Goal: Task Accomplishment & Management: Complete application form

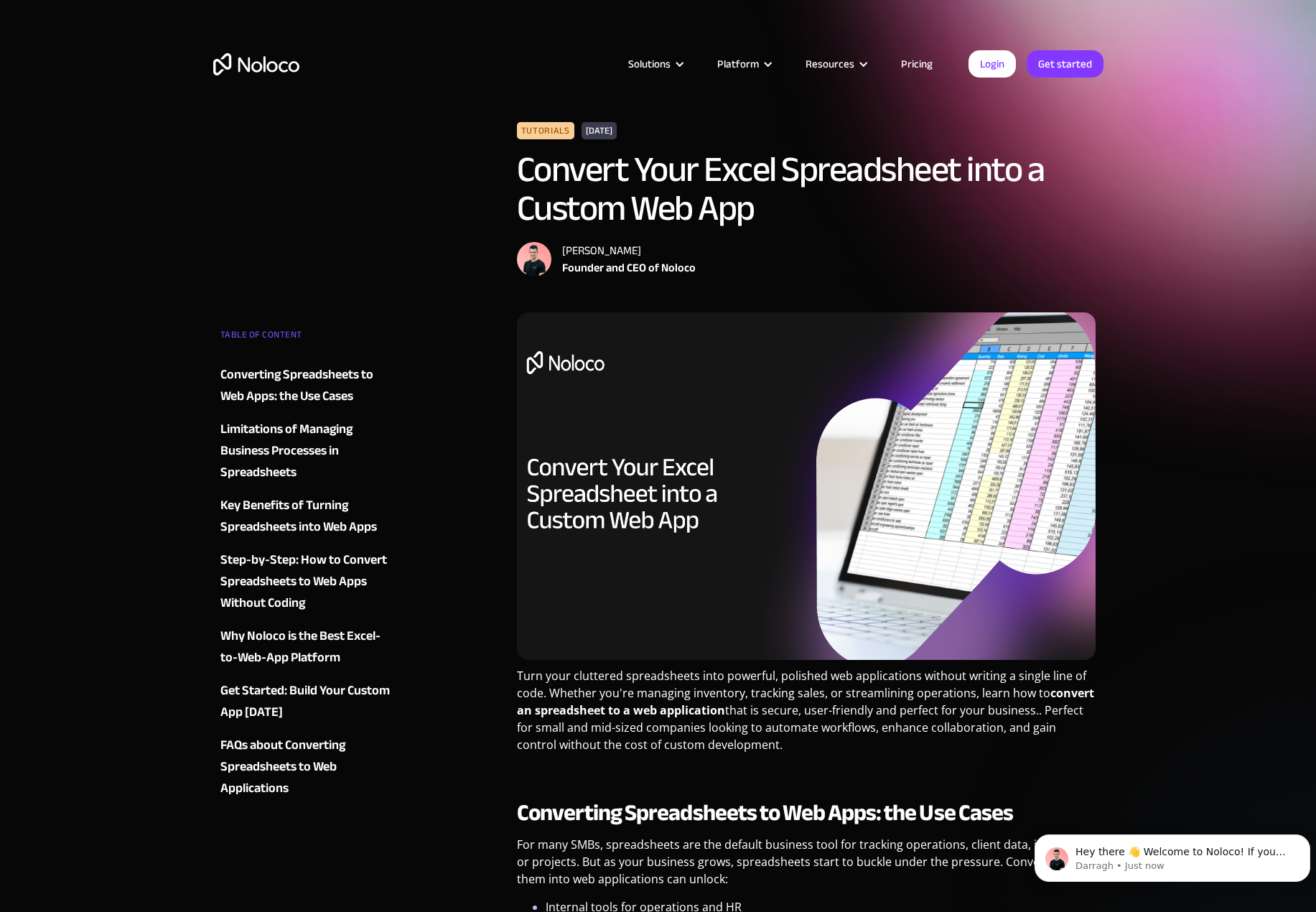
click at [270, 68] on img "home" at bounding box center [256, 64] width 86 height 22
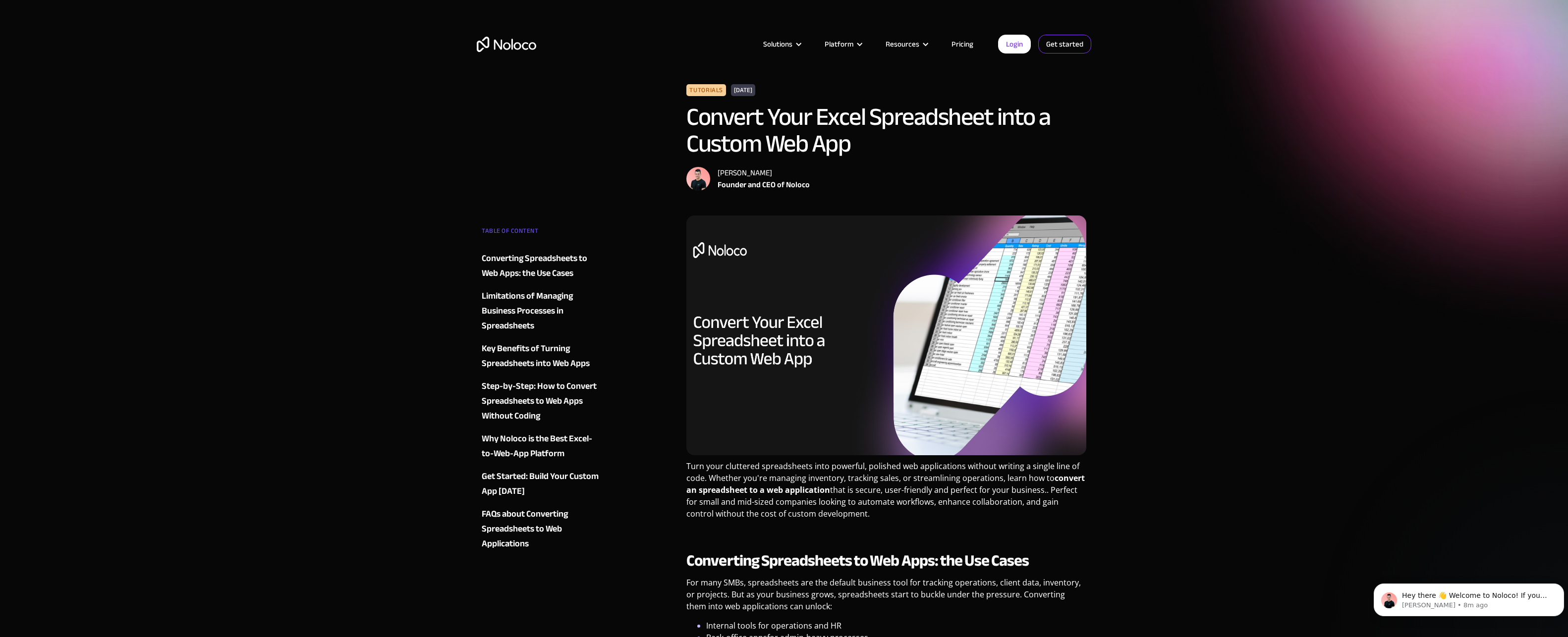
click at [0, 0] on link "Get started" at bounding box center [0, 0] width 0 height 0
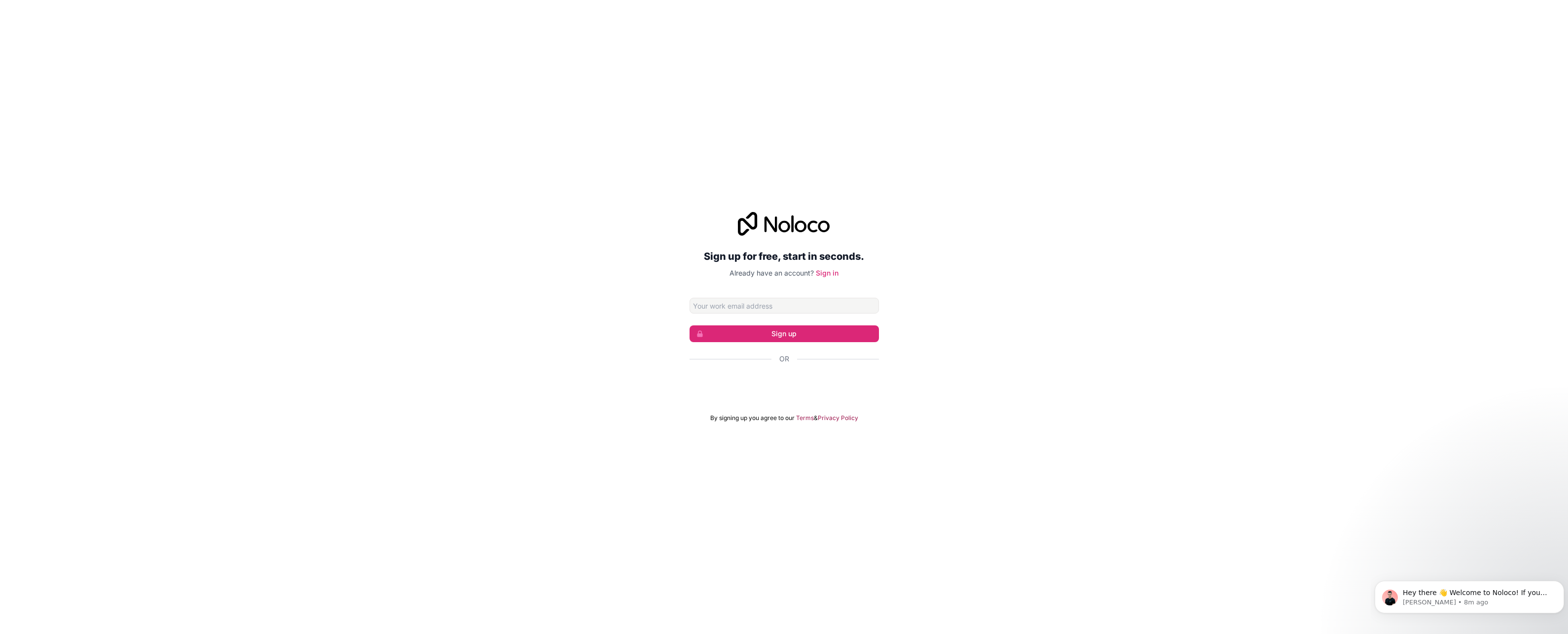
click at [737, 304] on input "Email address" at bounding box center [784, 305] width 189 height 16
type input "[EMAIL_ADDRESS][DOMAIN_NAME]"
click at [780, 335] on button "Sign up" at bounding box center [784, 334] width 189 height 17
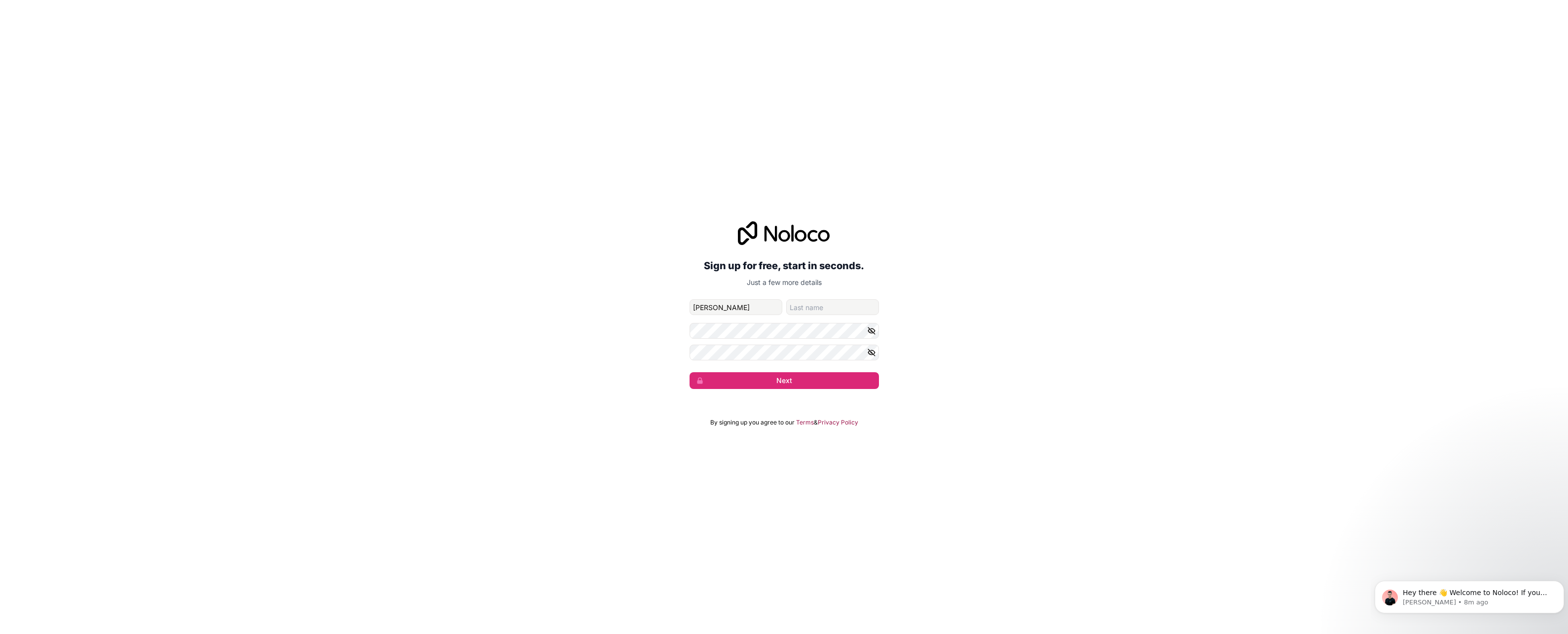
type input "Simon"
type input "Baird"
click at [877, 332] on button "button" at bounding box center [873, 331] width 12 height 16
click at [1022, 366] on div "Sign up for free, start in seconds. Just a few more details sbaird@smartaorthos…" at bounding box center [784, 305] width 1568 height 195
click at [779, 384] on button "Next" at bounding box center [784, 381] width 189 height 17
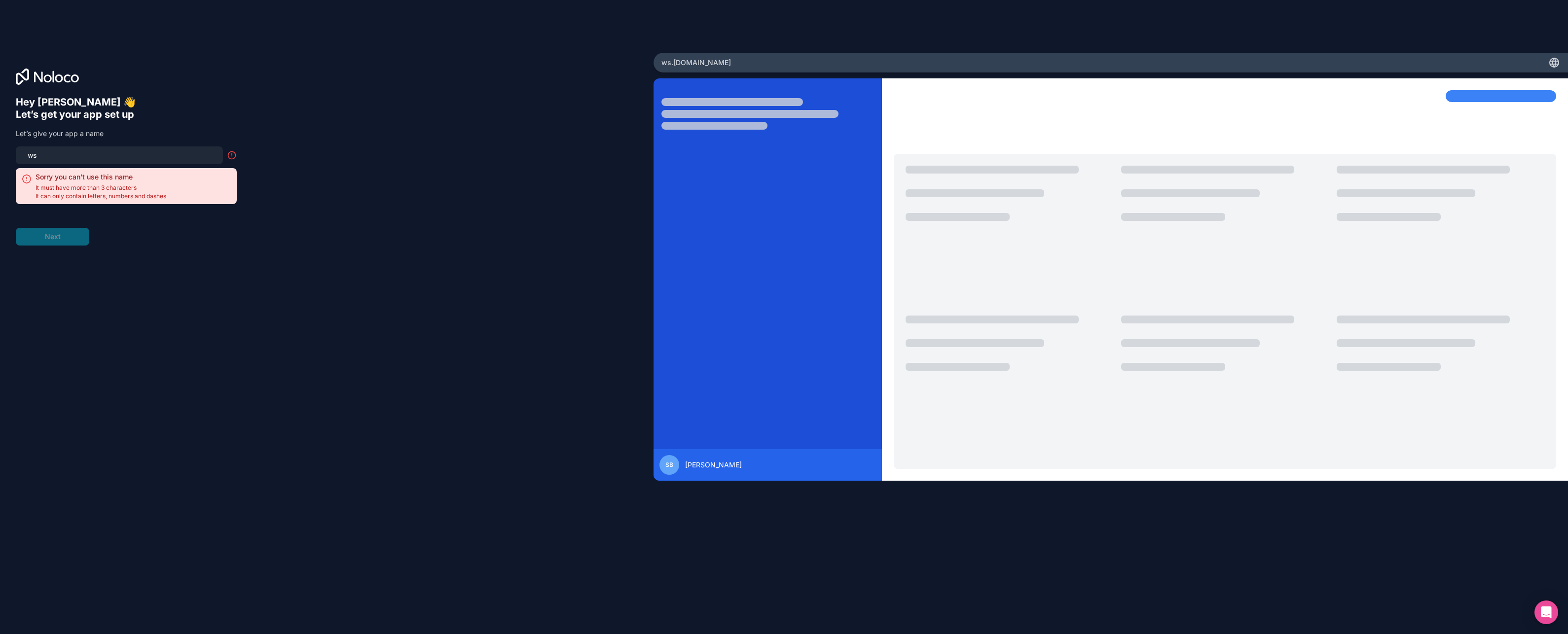
type input "w"
type input "s"
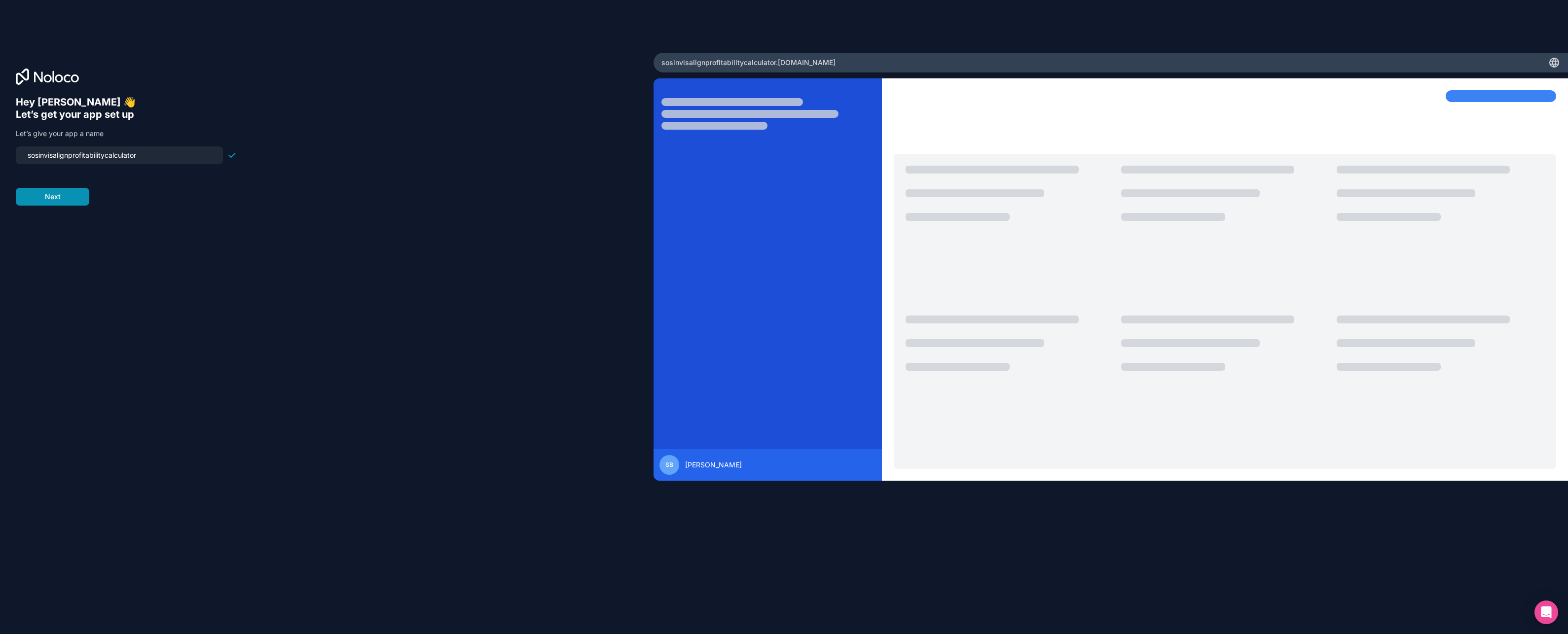
type input "sosinvisalignprofitabilitycalculator"
click at [61, 199] on button "Next" at bounding box center [52, 197] width 74 height 18
click at [82, 150] on span "__________" at bounding box center [79, 149] width 40 height 12
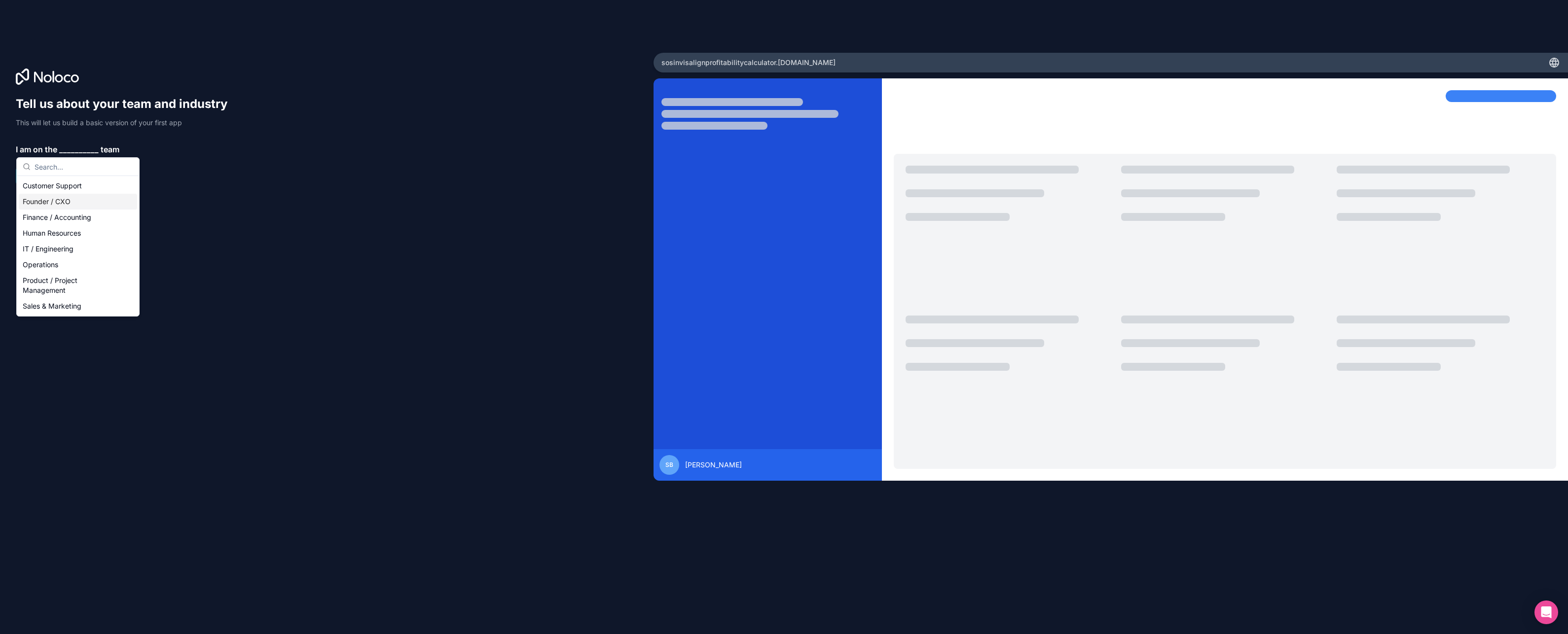
click at [38, 200] on div "Founder / CXO" at bounding box center [78, 201] width 118 height 16
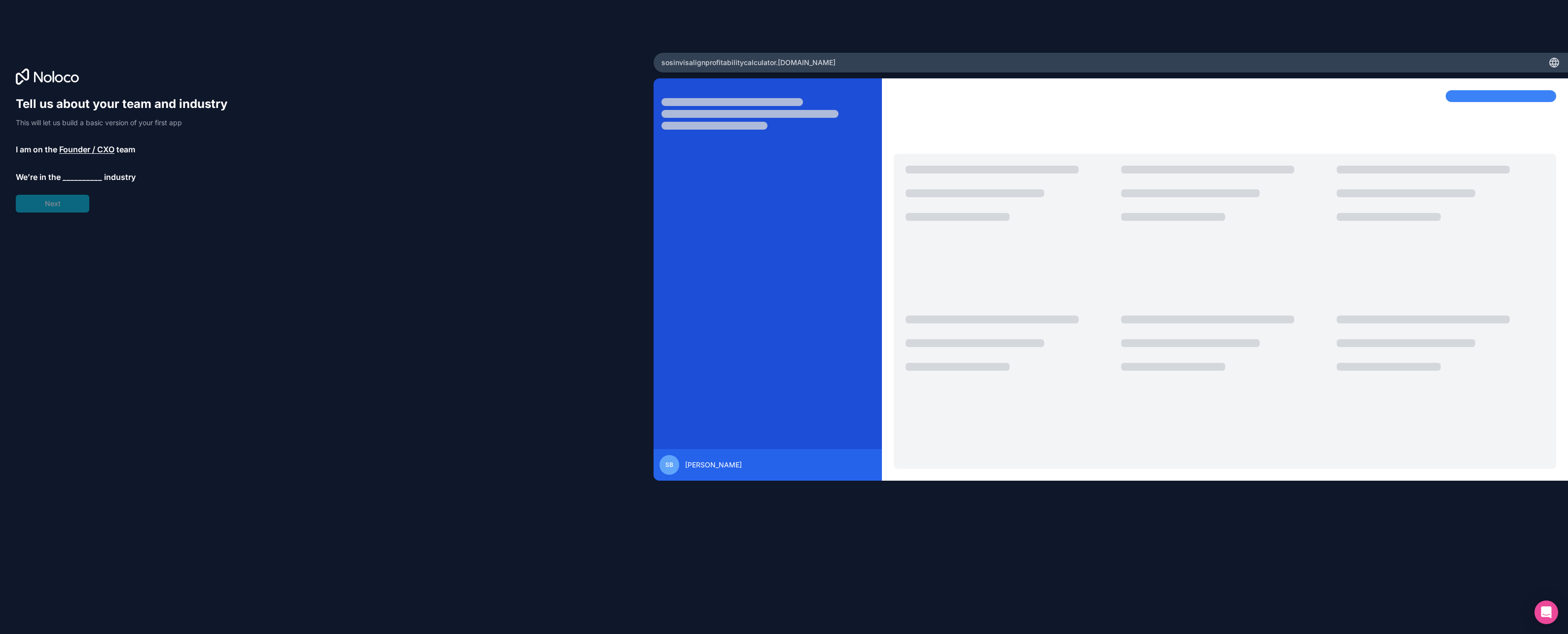
click at [82, 178] on span "__________" at bounding box center [82, 176] width 40 height 12
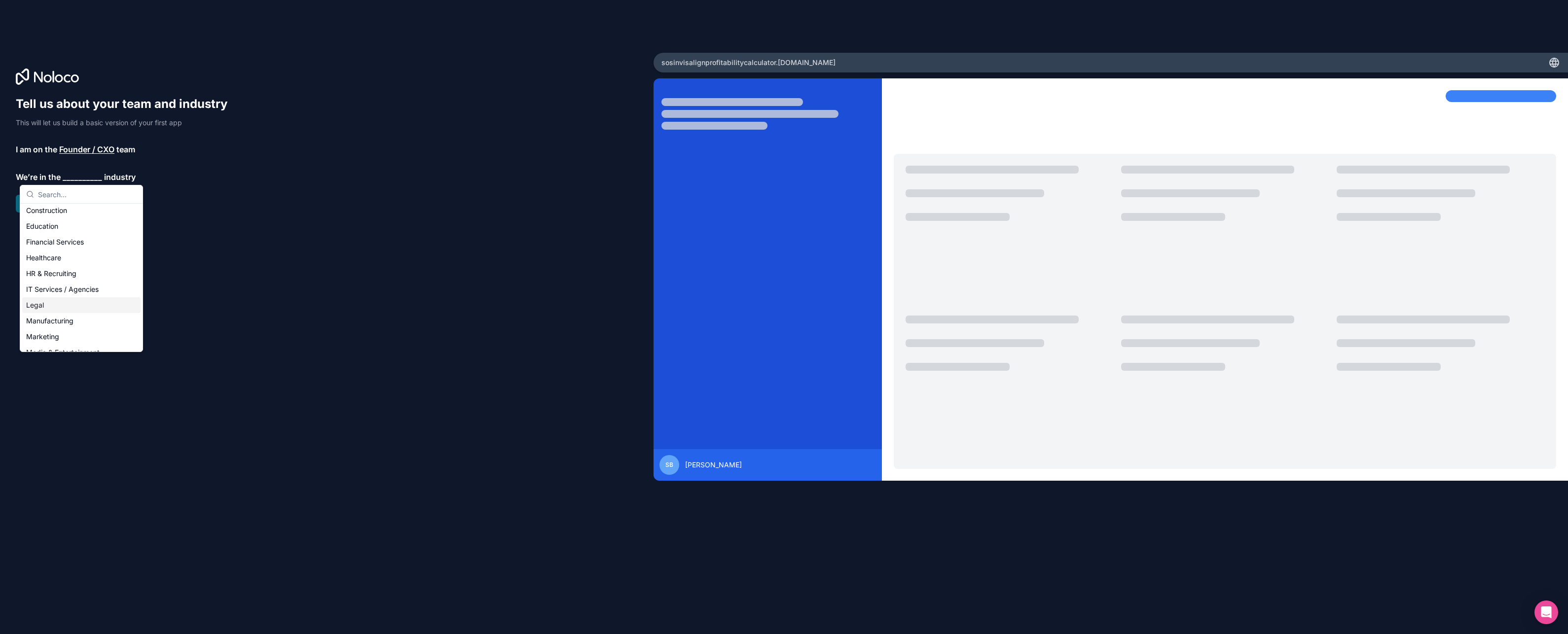
scroll to position [49, 0]
click at [55, 246] on div "Healthcare" at bounding box center [81, 243] width 118 height 16
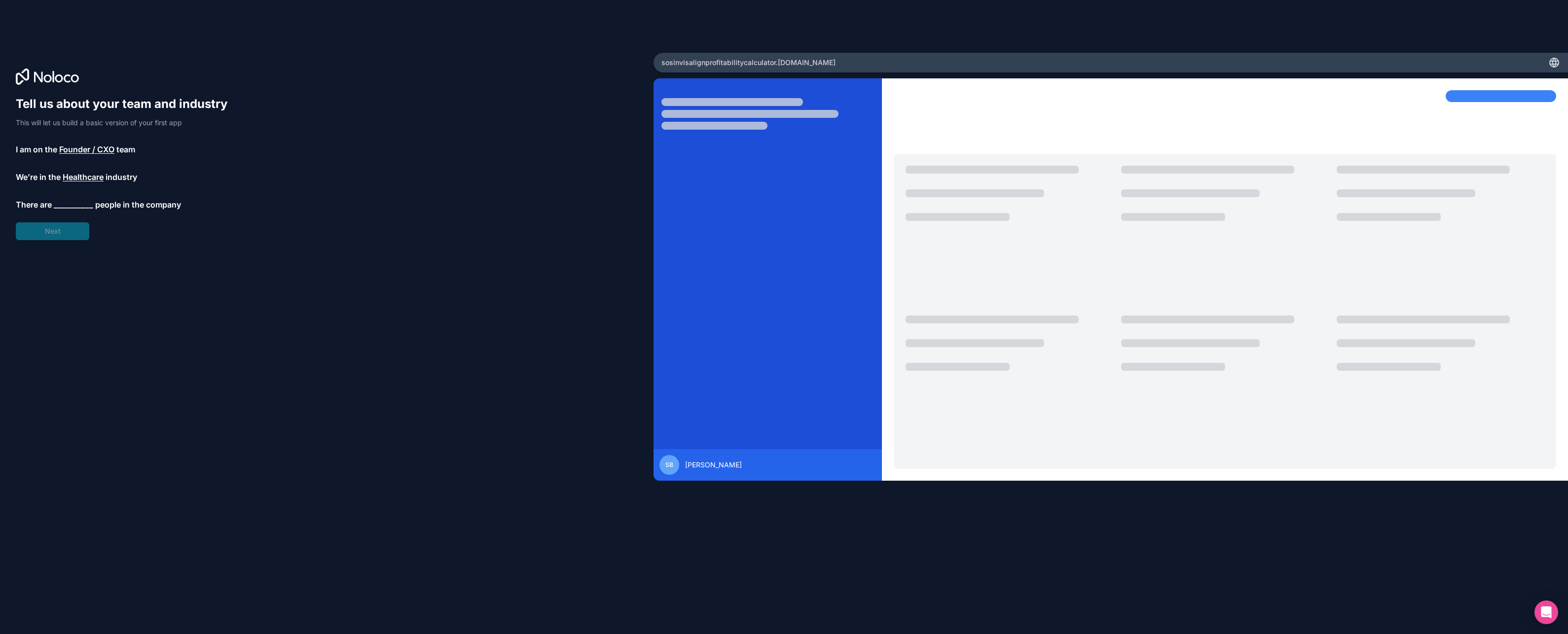
click at [68, 202] on span "__________" at bounding box center [73, 204] width 40 height 12
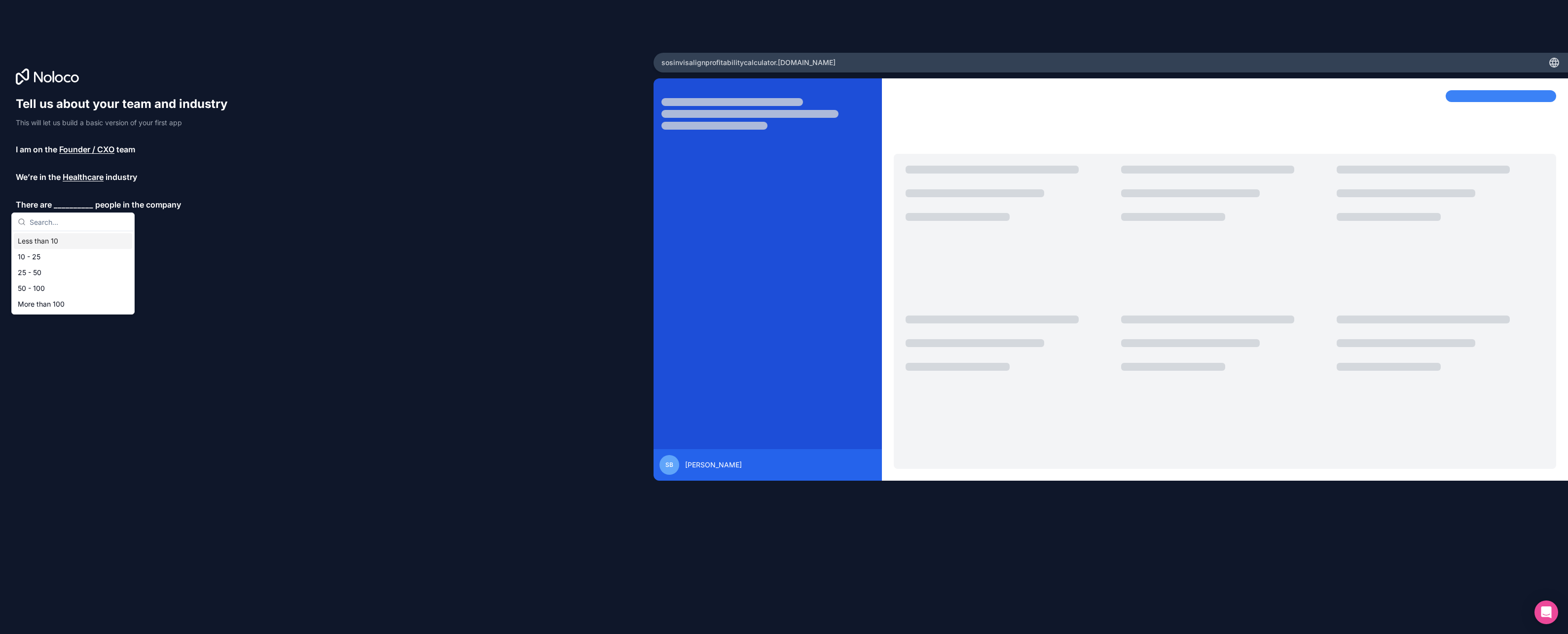
click at [57, 238] on div "Less than 10" at bounding box center [73, 241] width 118 height 16
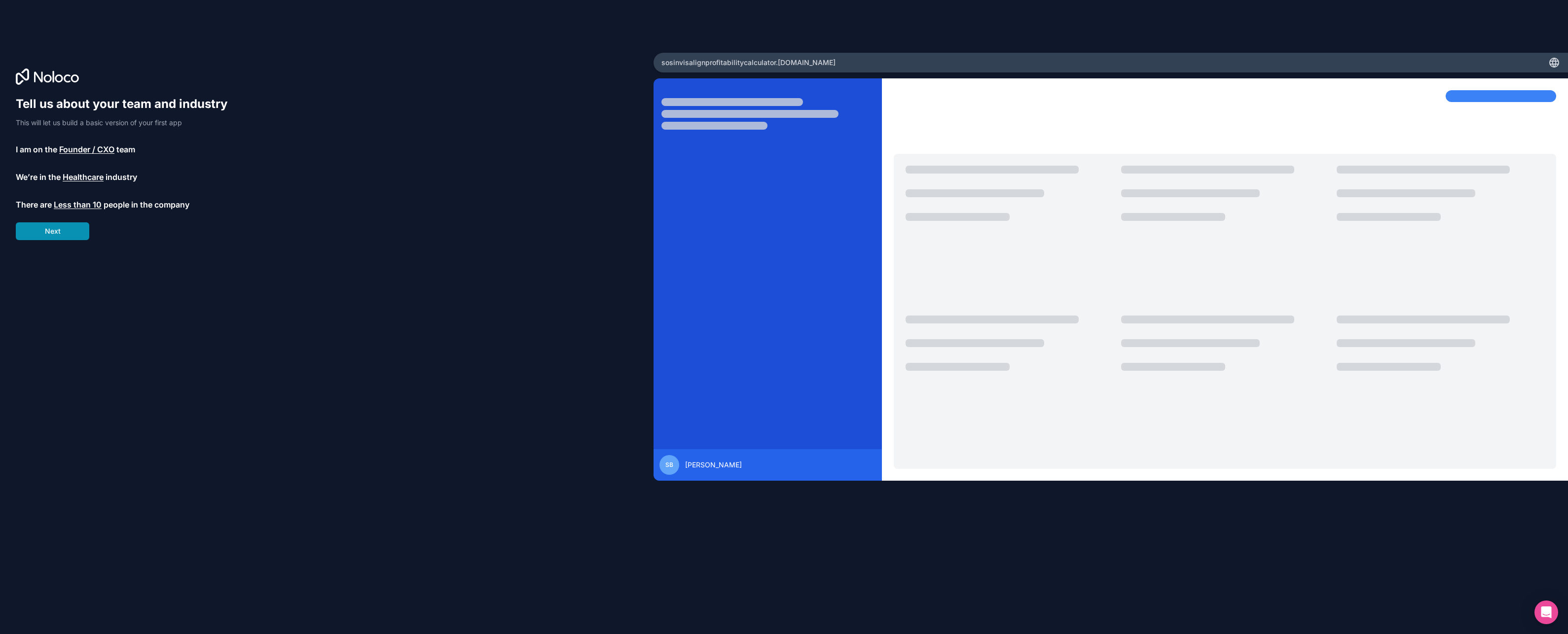
click at [56, 234] on button "Next" at bounding box center [52, 231] width 74 height 18
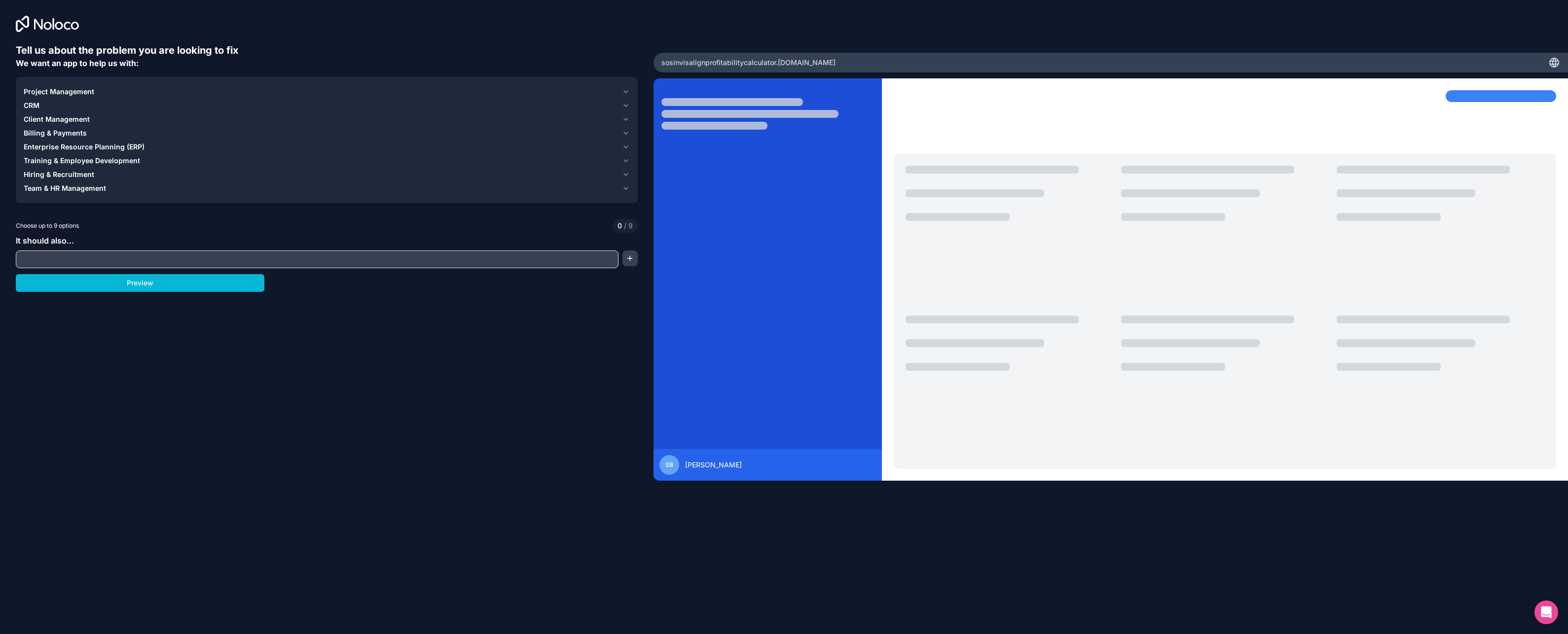
click at [626, 91] on icon "button" at bounding box center [626, 91] width 8 height 8
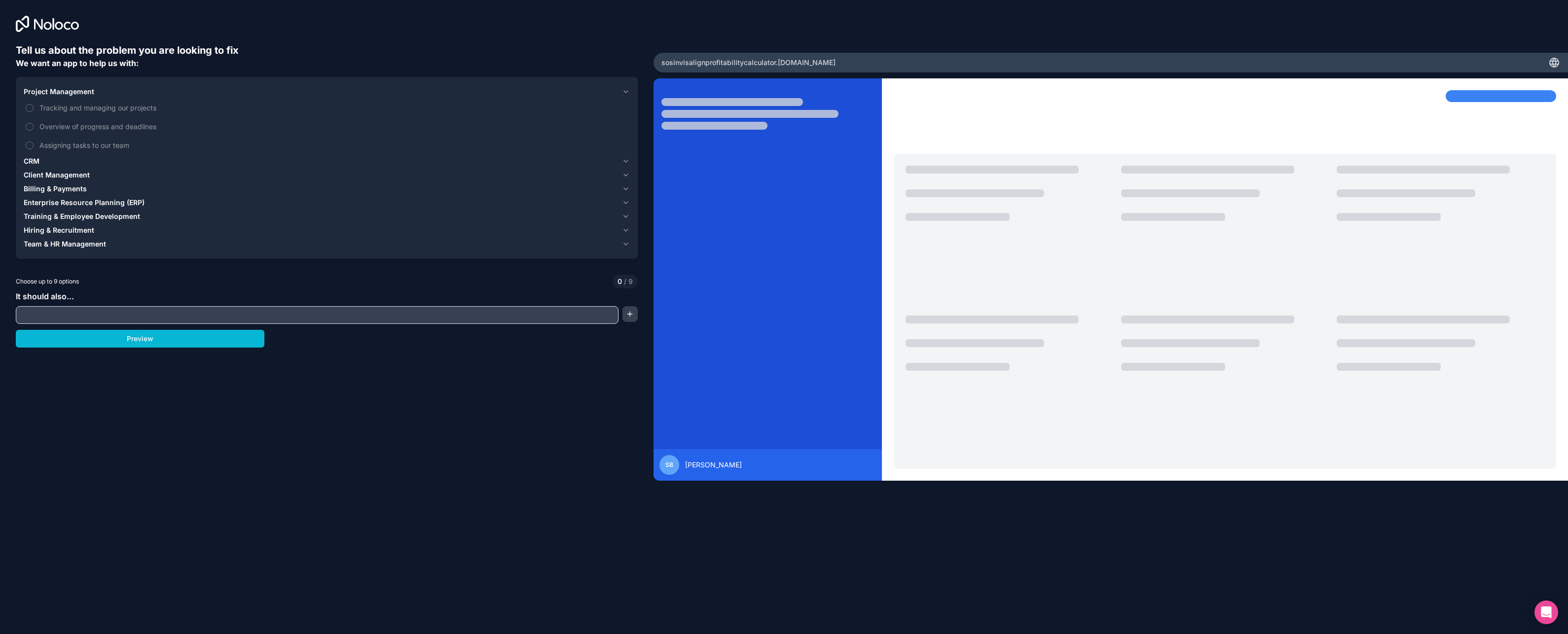
click at [625, 175] on icon "button" at bounding box center [626, 175] width 4 height 2
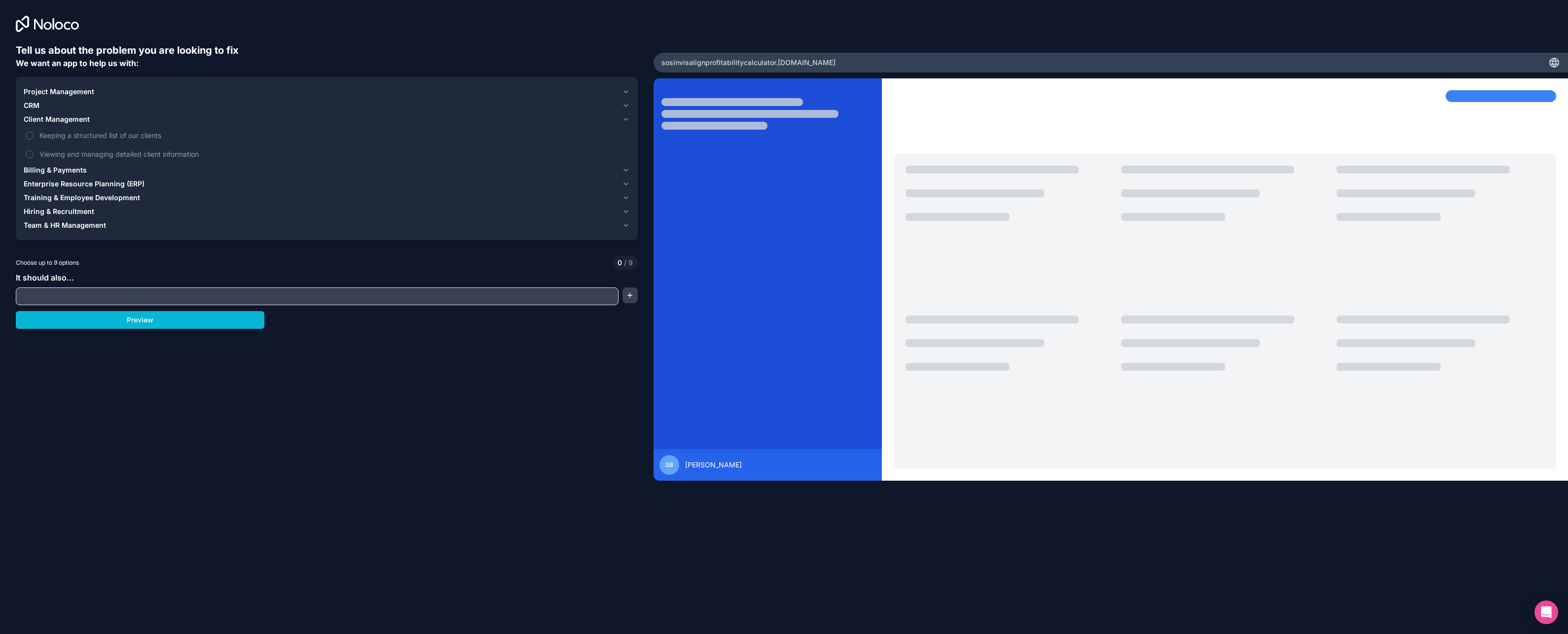
click at [626, 170] on icon "button" at bounding box center [626, 170] width 8 height 8
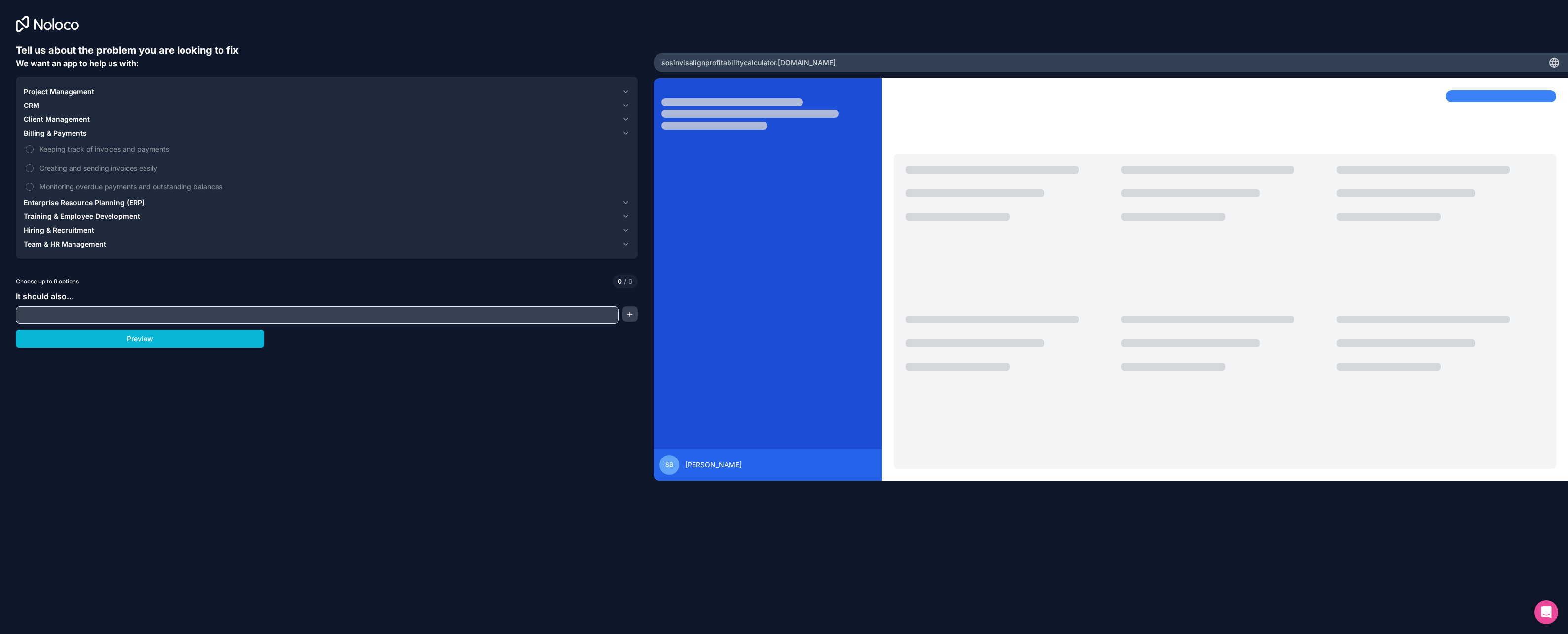
click at [626, 219] on icon "button" at bounding box center [626, 216] width 8 height 8
click at [30, 178] on button "Sharing training materials and resources" at bounding box center [29, 176] width 8 height 8
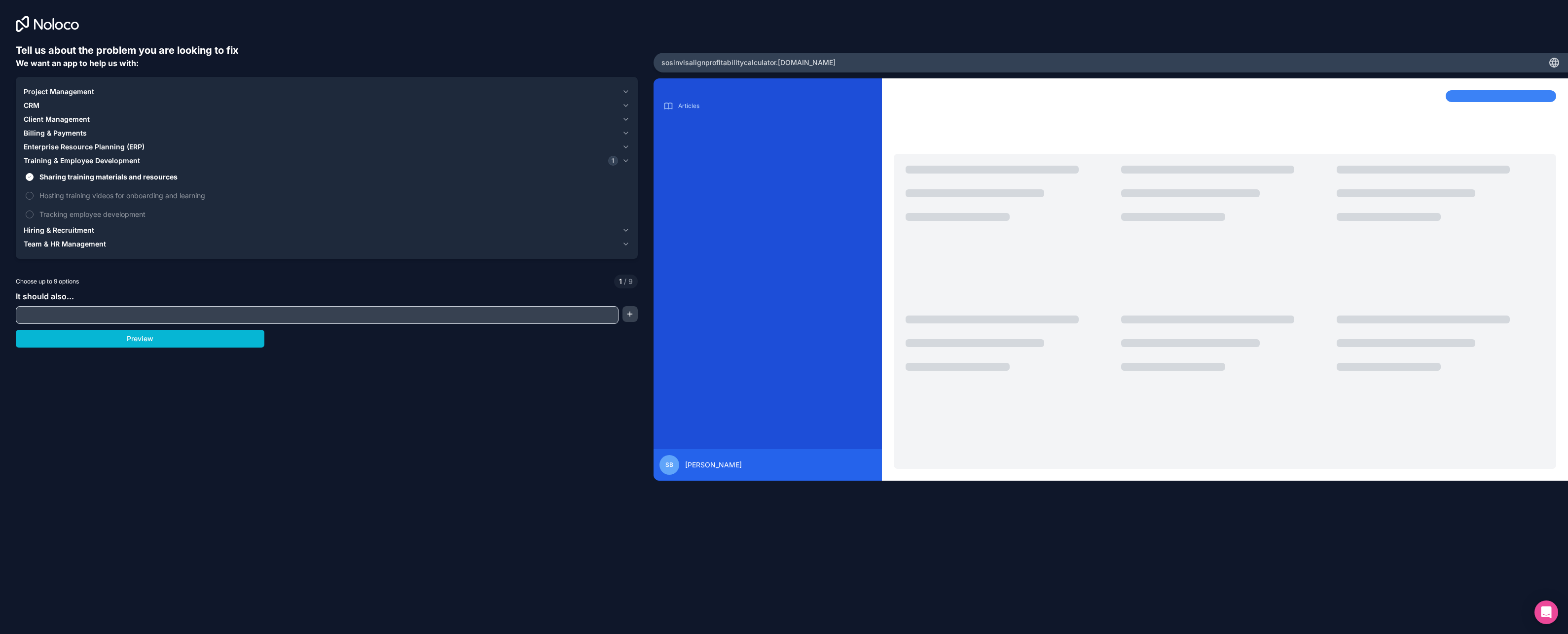
click at [57, 316] on input "text" at bounding box center [317, 315] width 598 height 14
click at [148, 344] on button "Preview" at bounding box center [140, 338] width 248 height 18
click at [60, 232] on span "Hiring & Recruitment" at bounding box center [59, 230] width 71 height 10
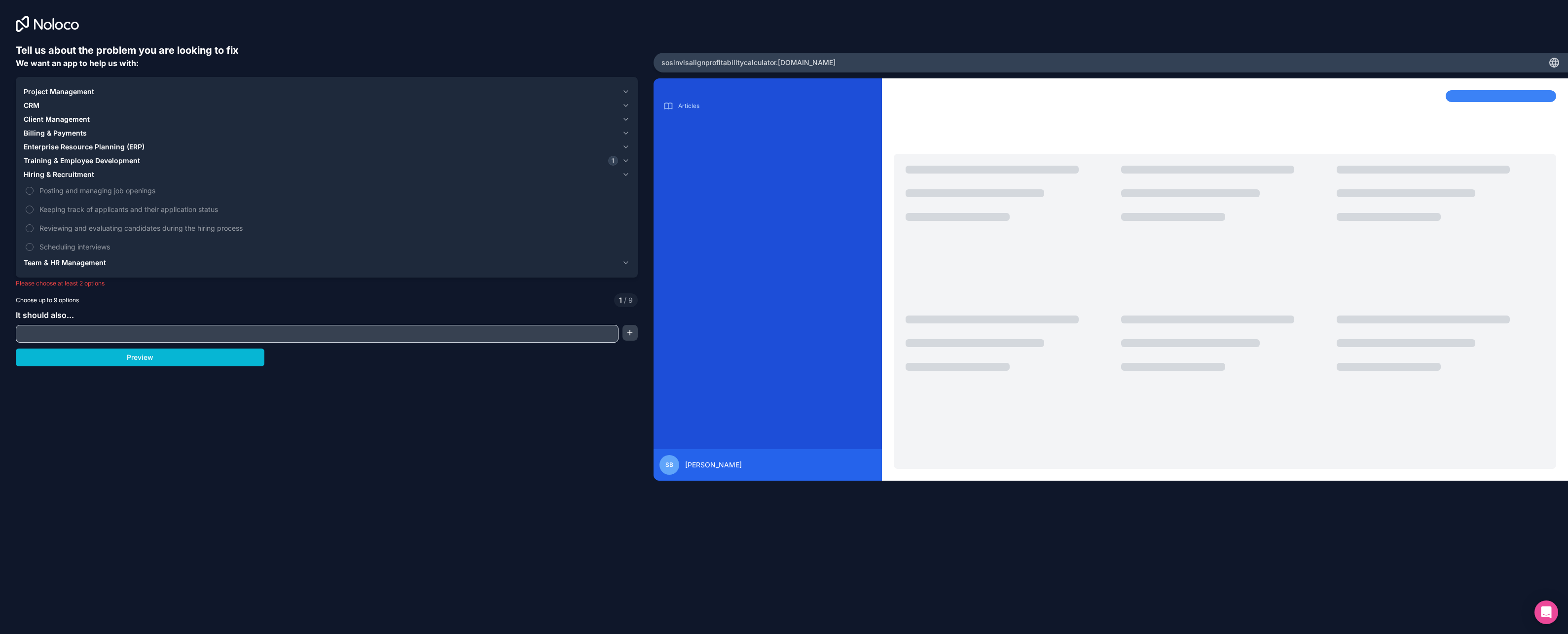
click at [66, 266] on span "Team & HR Management" at bounding box center [65, 263] width 82 height 10
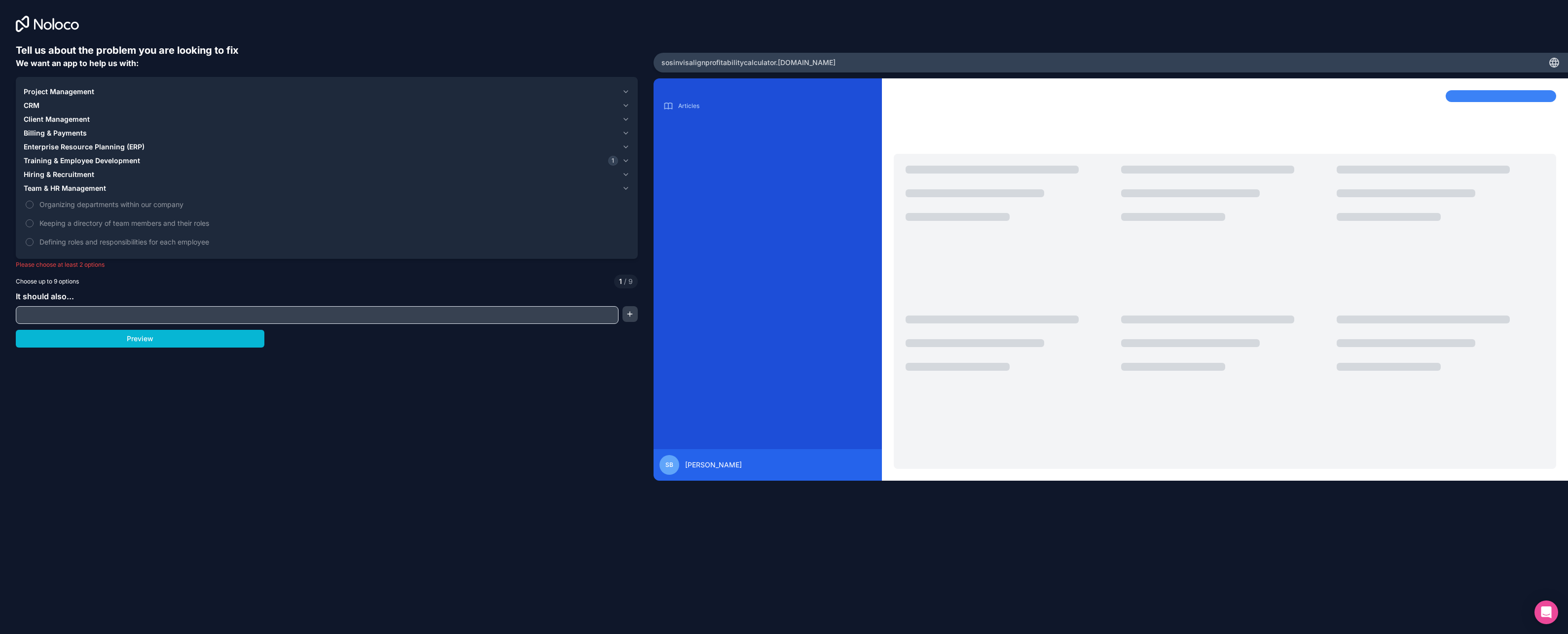
click at [136, 318] on input "text" at bounding box center [317, 315] width 598 height 14
type input "profitability calculation"
click at [628, 315] on button "button" at bounding box center [630, 314] width 15 height 16
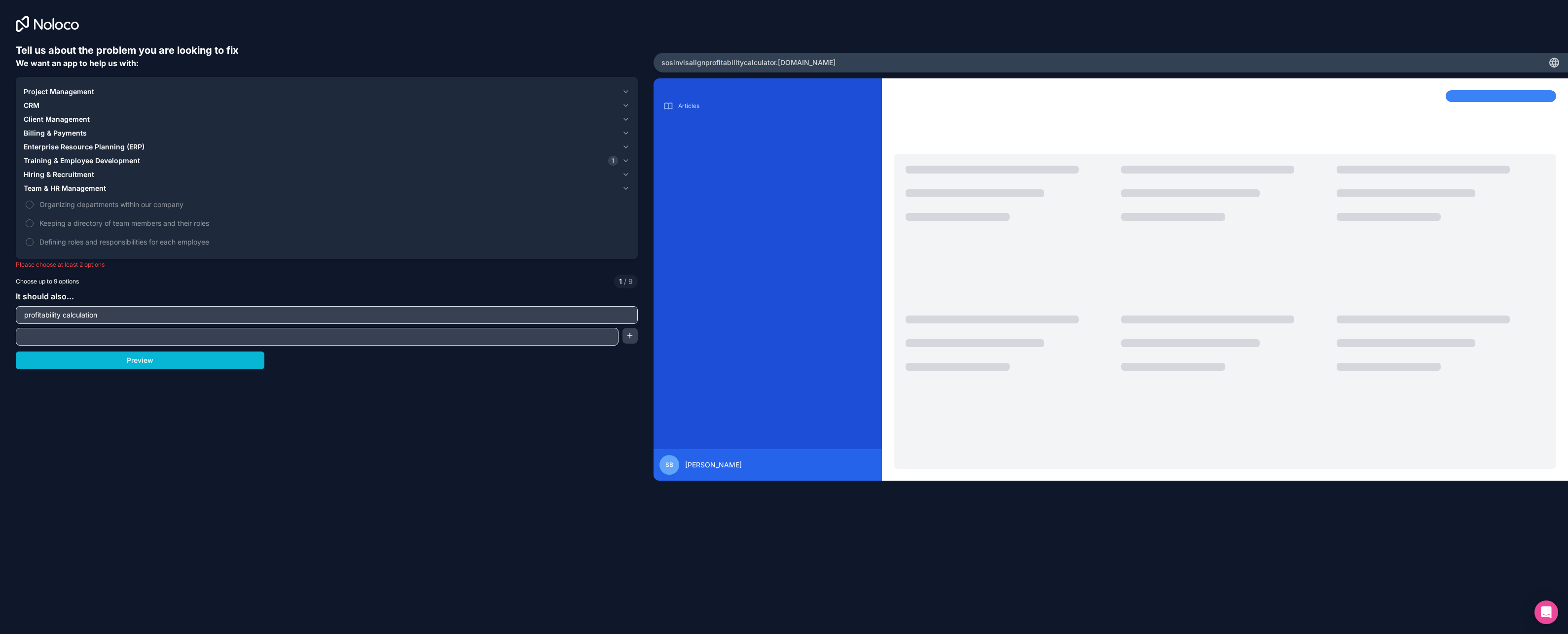
click at [90, 339] on input "text" at bounding box center [317, 336] width 598 height 14
type input "time managament"
click at [144, 360] on button "Preview" at bounding box center [140, 360] width 248 height 18
click at [144, 357] on button "Preview" at bounding box center [140, 360] width 248 height 18
click at [633, 336] on button "button" at bounding box center [630, 336] width 15 height 16
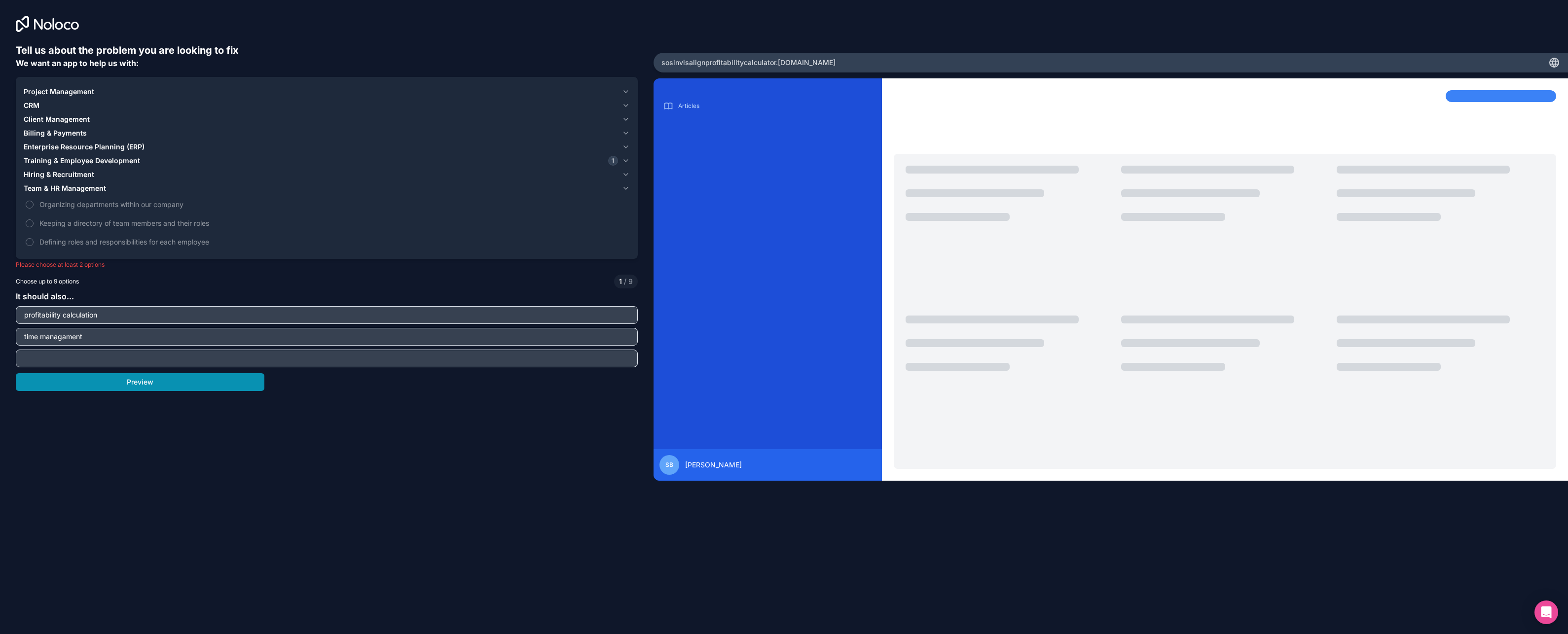
click at [139, 387] on button "Preview" at bounding box center [140, 381] width 248 height 18
click at [48, 92] on span "Project Management" at bounding box center [59, 92] width 71 height 10
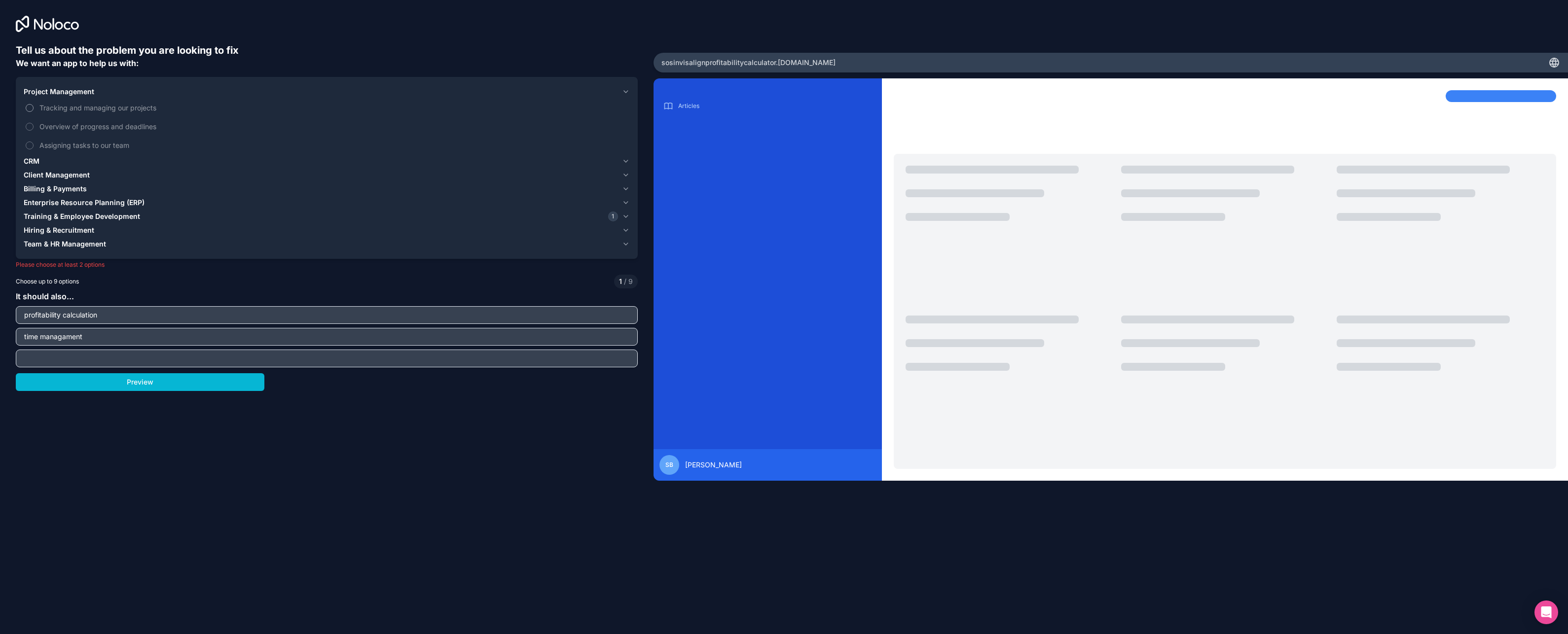
click at [29, 105] on button "Tracking and managing our projects" at bounding box center [29, 108] width 8 height 8
click at [147, 384] on button "Preview" at bounding box center [140, 381] width 248 height 18
